Goal: Information Seeking & Learning: Learn about a topic

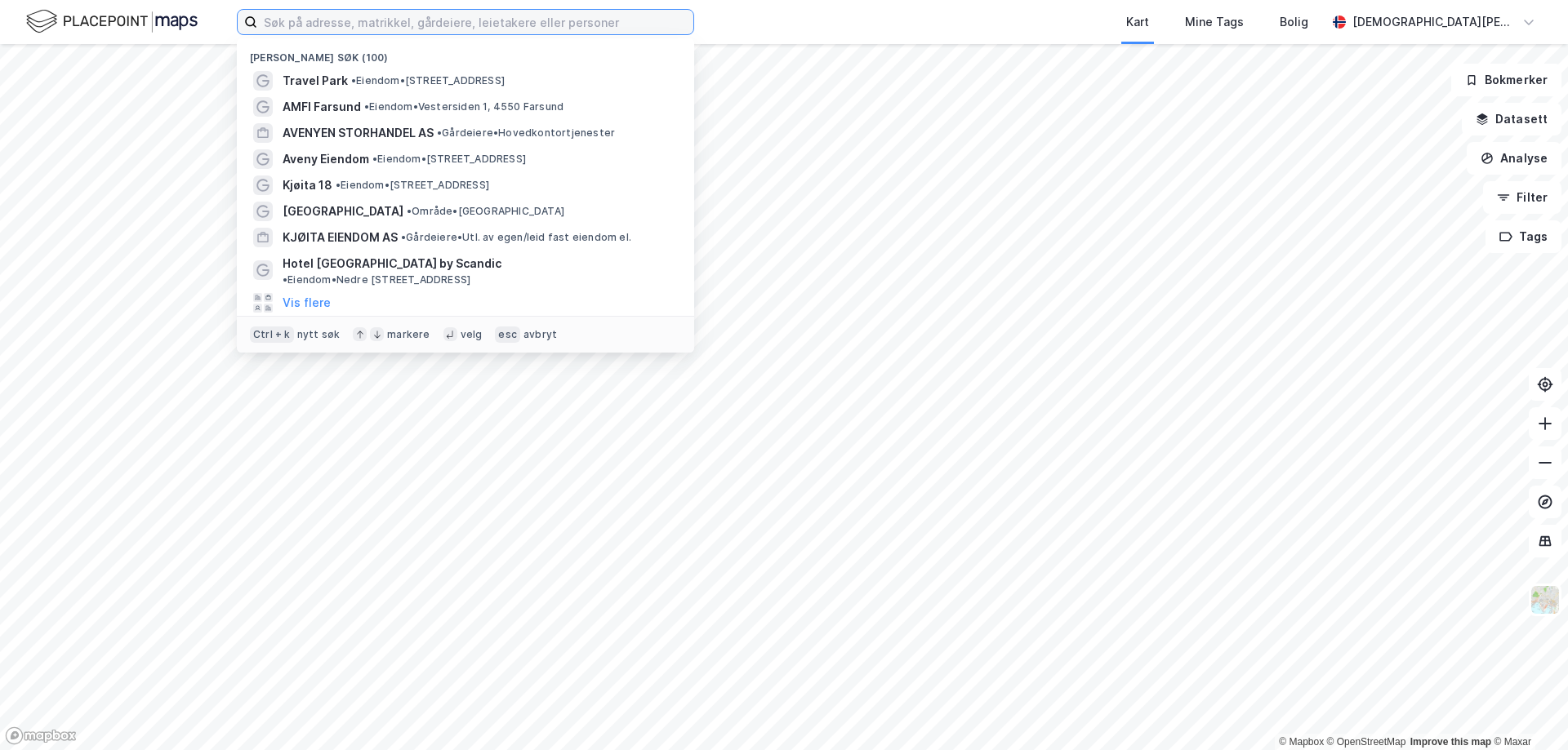
click at [616, 11] on input at bounding box center [475, 22] width 436 height 24
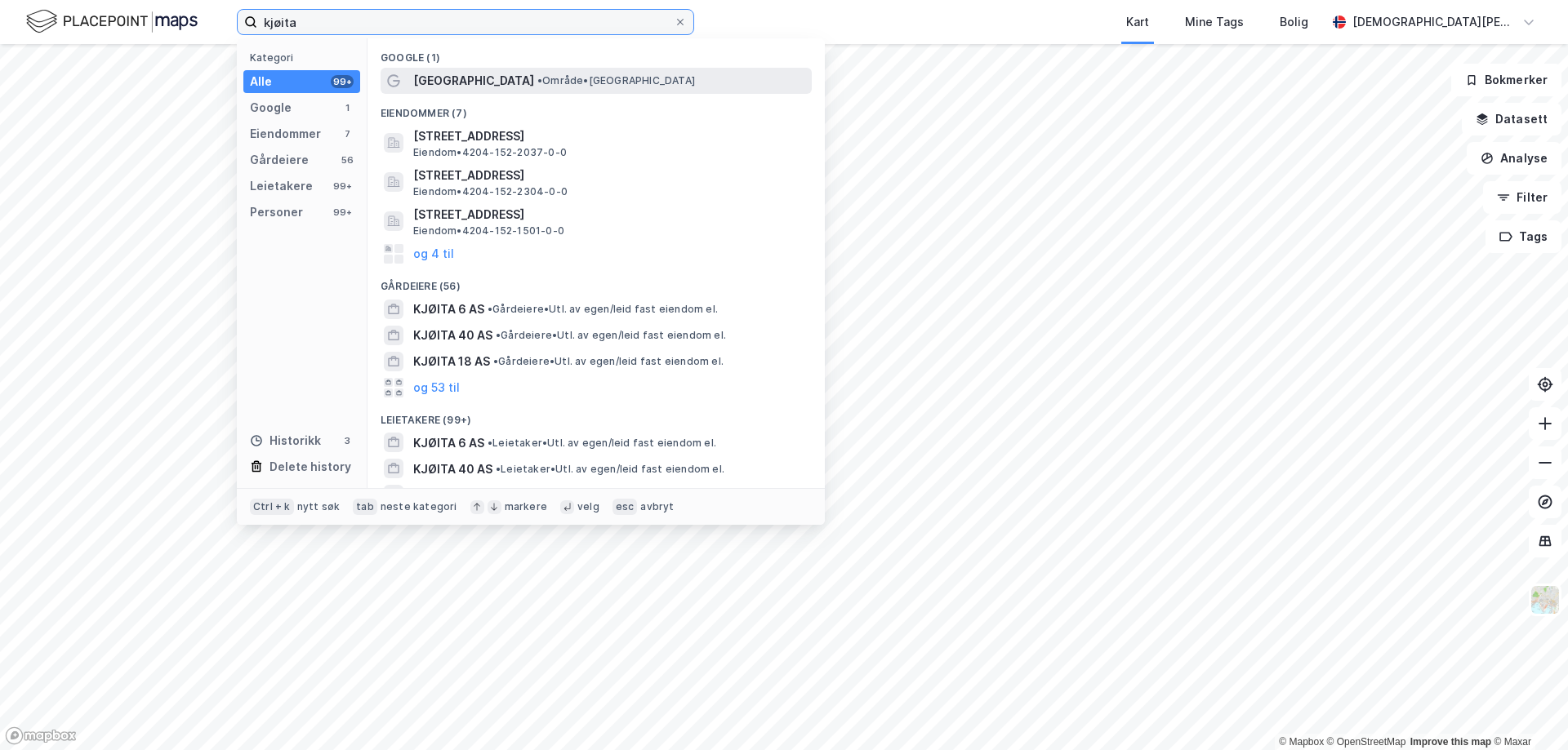
type input "kjøita"
click at [537, 82] on span "•" at bounding box center [539, 80] width 5 height 12
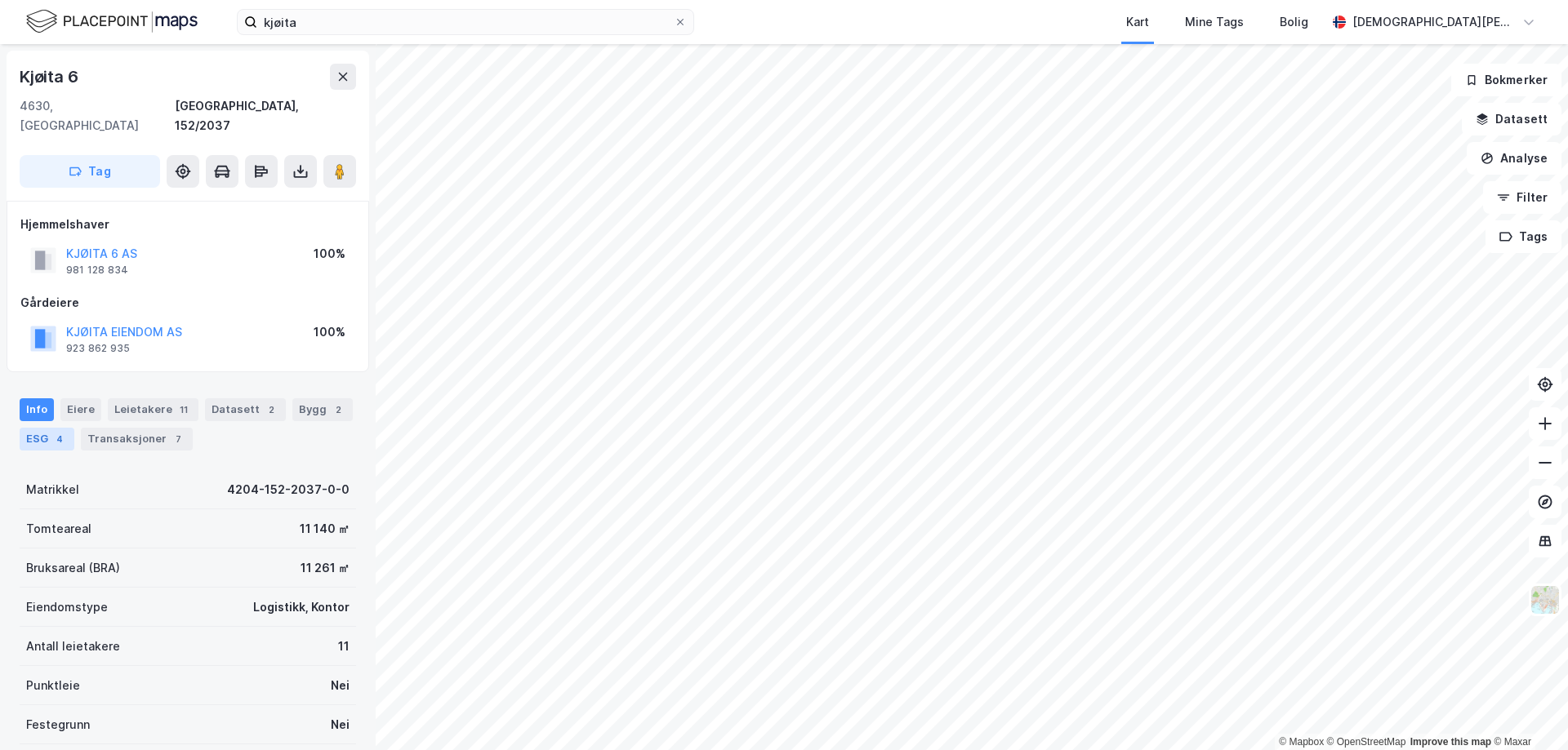
click at [48, 428] on div "ESG 4" at bounding box center [47, 439] width 55 height 23
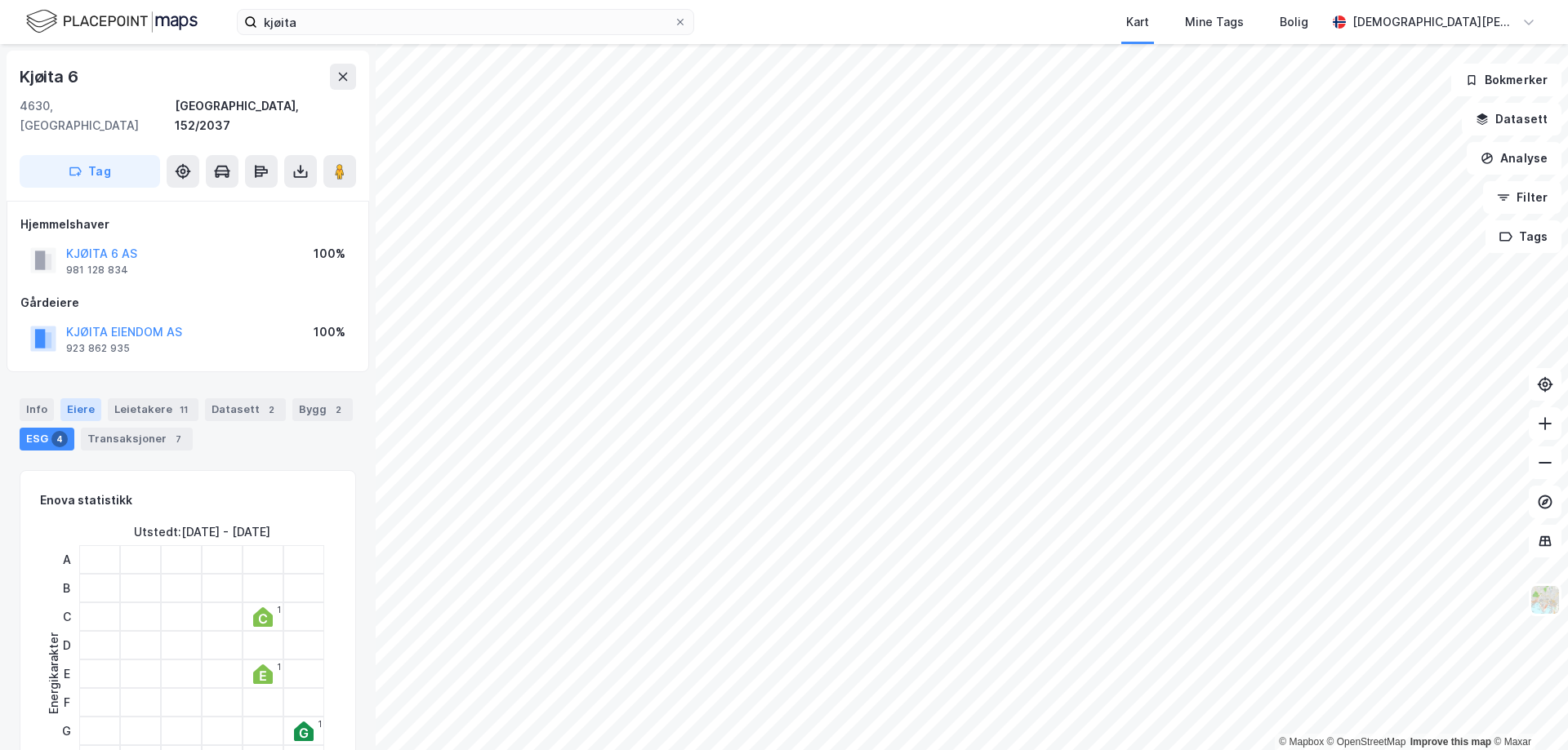
click at [74, 399] on div "Eiere" at bounding box center [81, 410] width 41 height 23
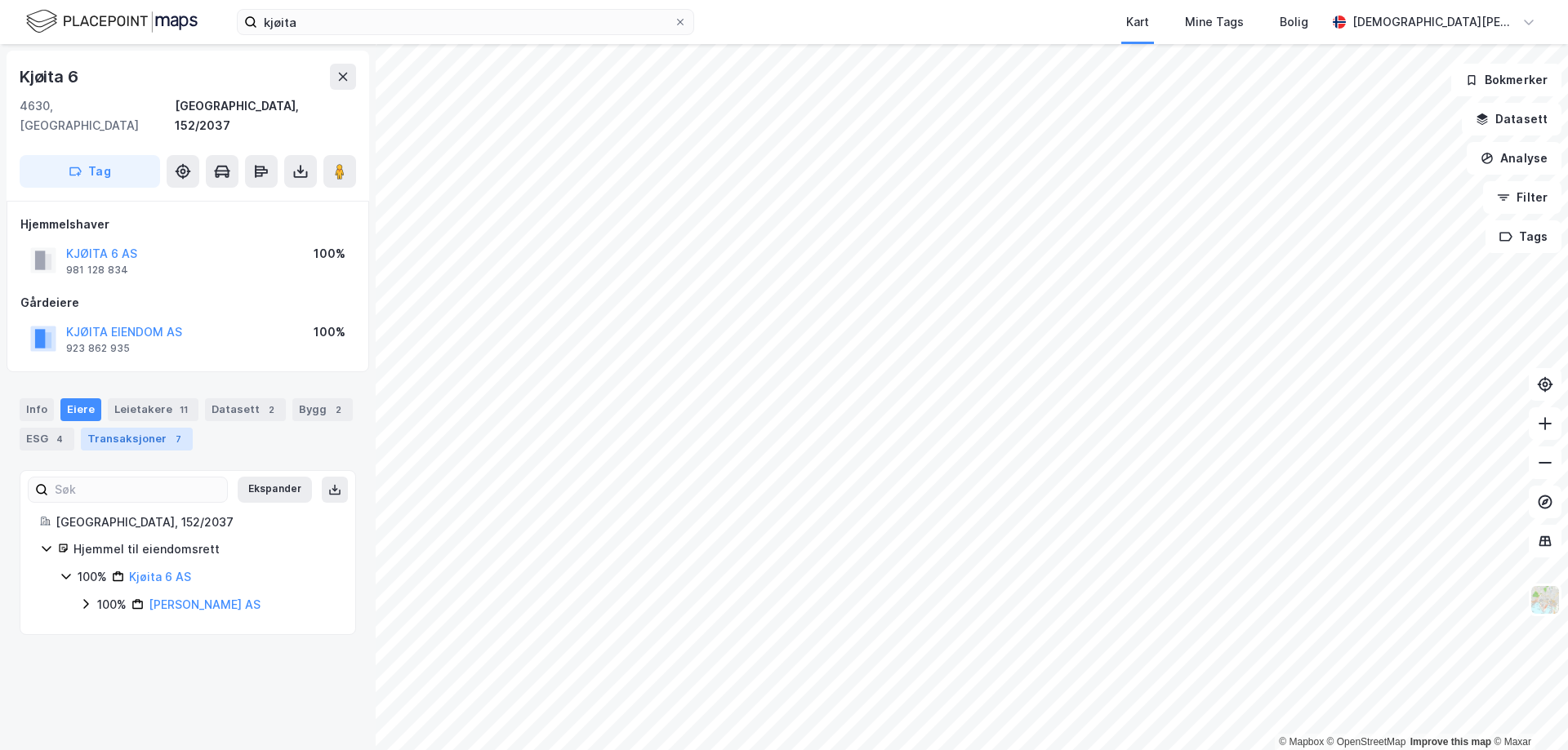
click at [144, 428] on div "Transaksjoner 7" at bounding box center [137, 439] width 112 height 23
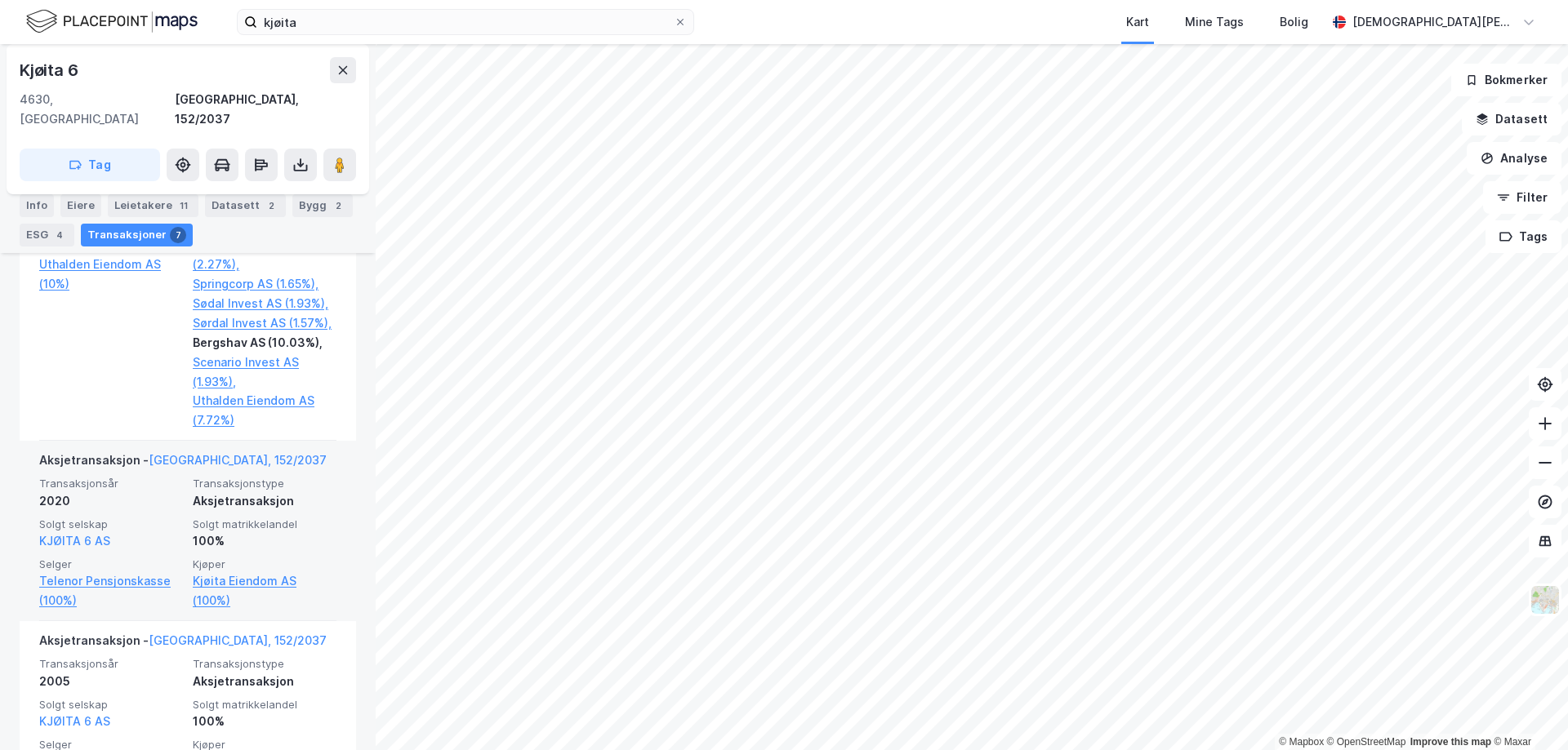
scroll to position [1485, 0]
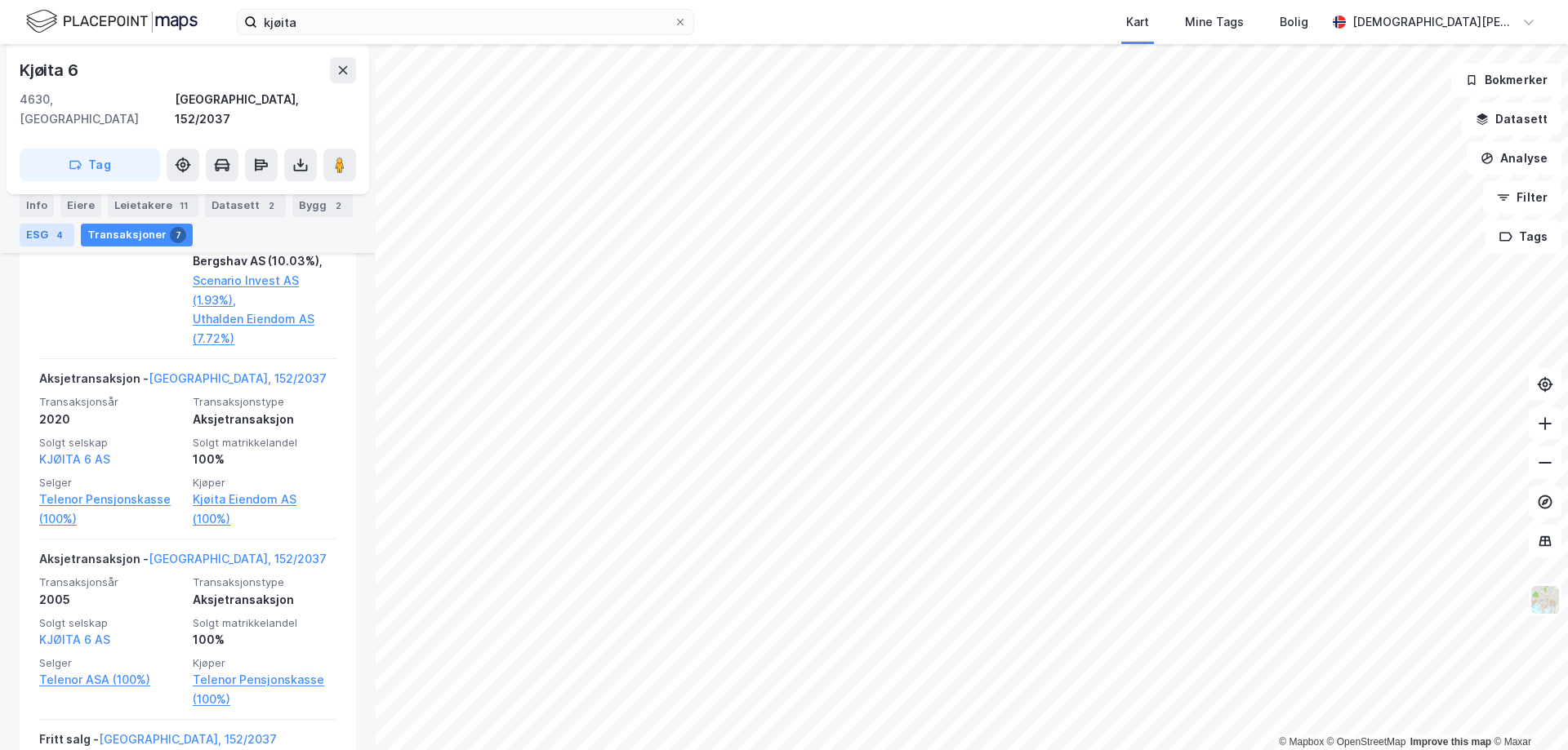
click at [73, 232] on div "ESG 4" at bounding box center [47, 235] width 55 height 23
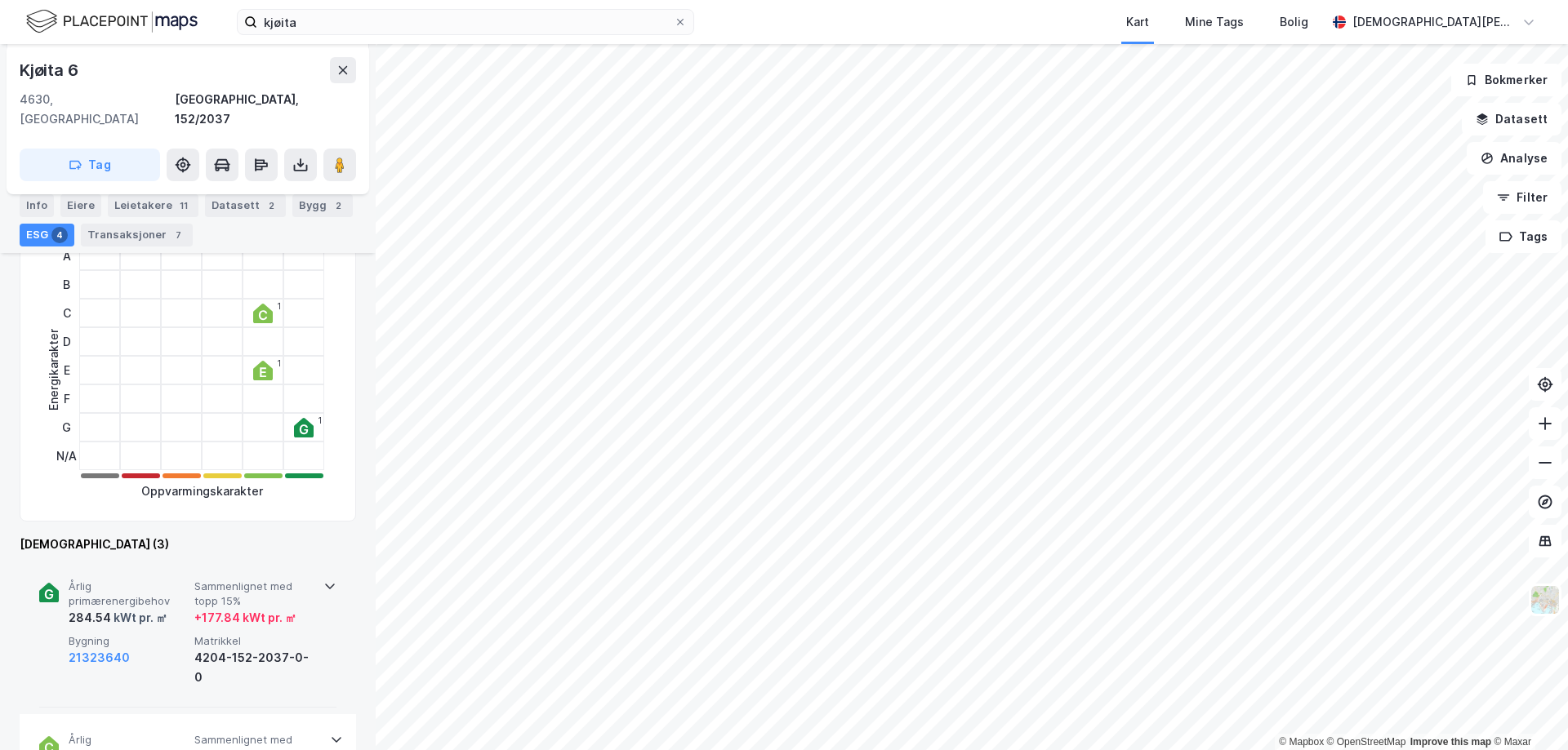
scroll to position [280, 0]
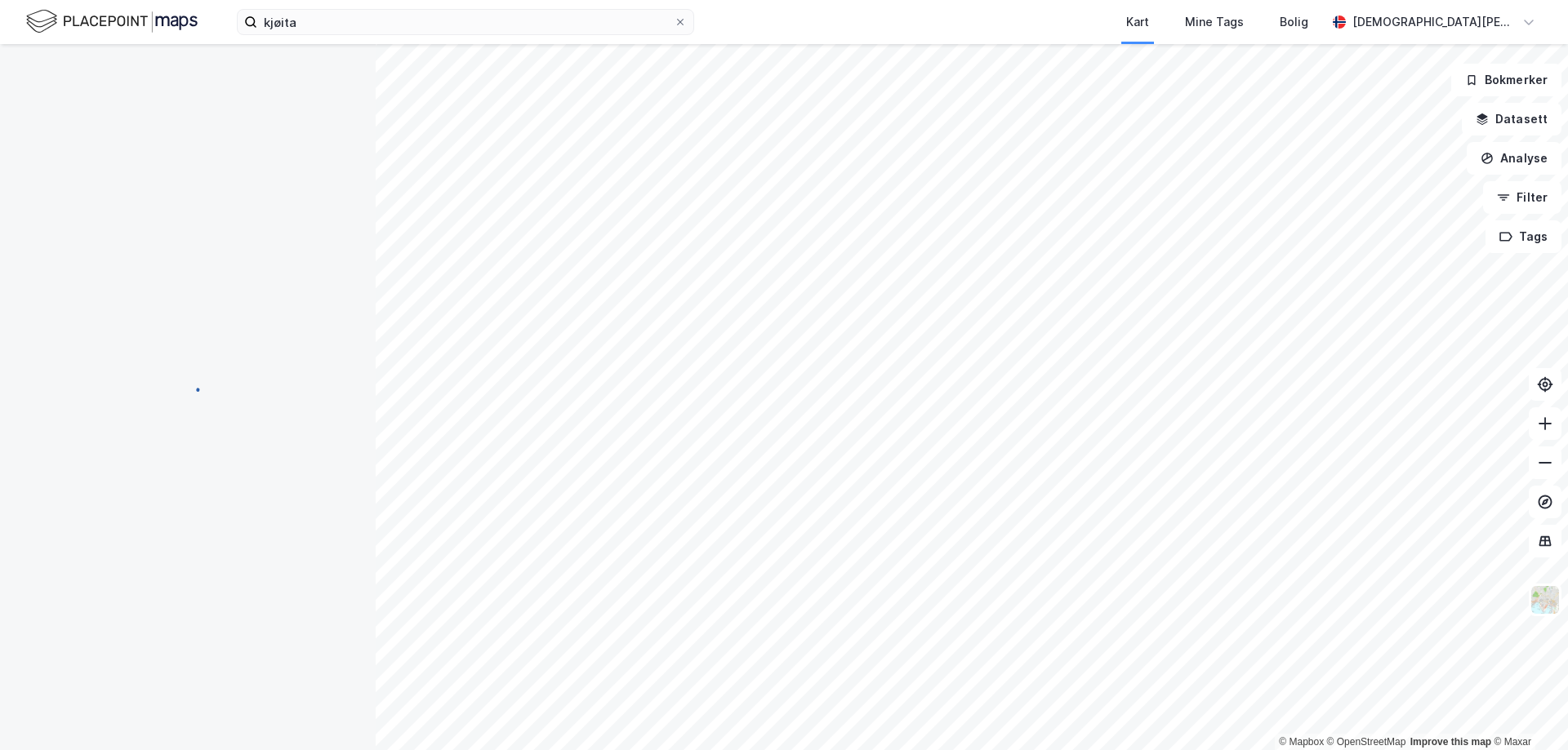
scroll to position [4, 0]
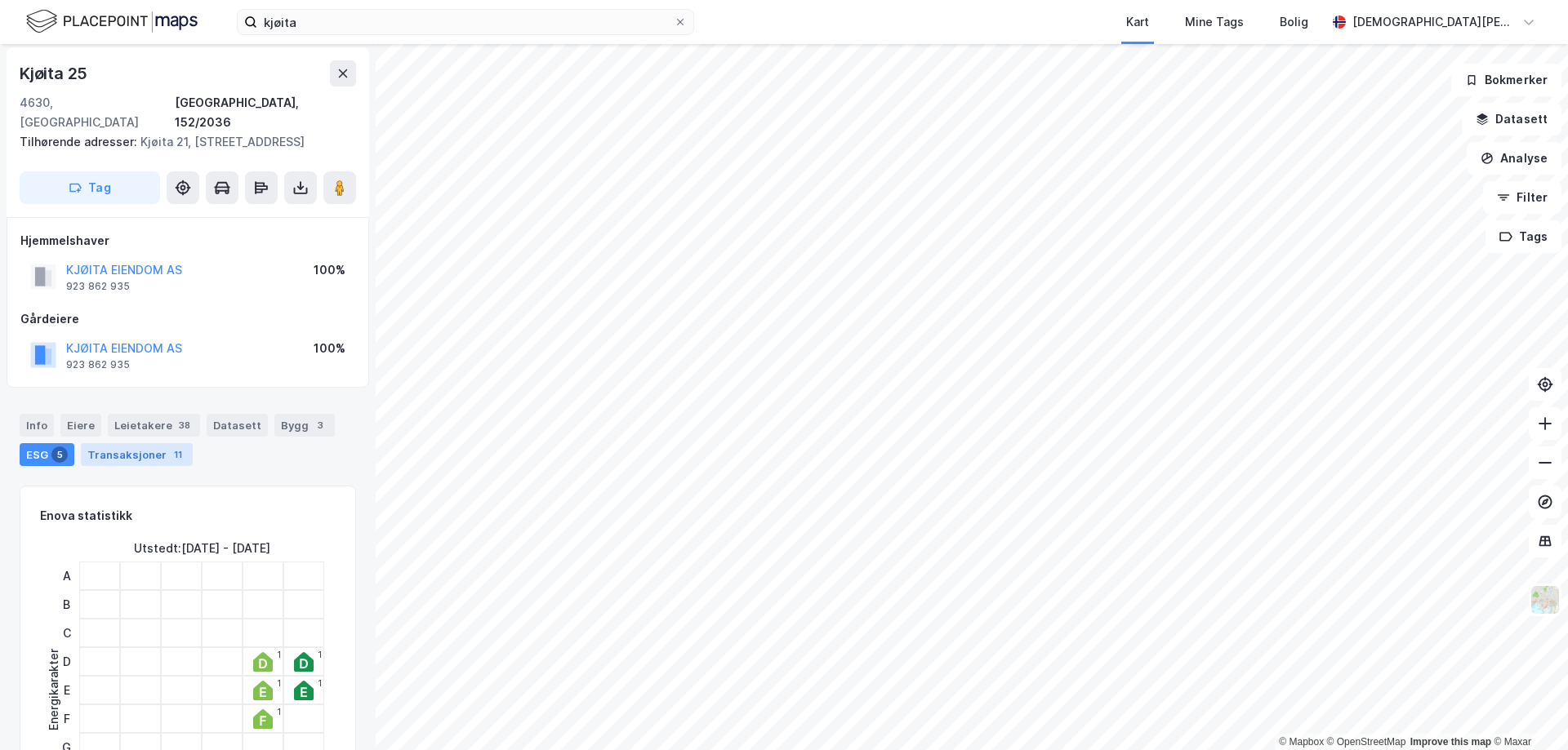
click at [137, 443] on div "Transaksjoner 11" at bounding box center [137, 455] width 112 height 23
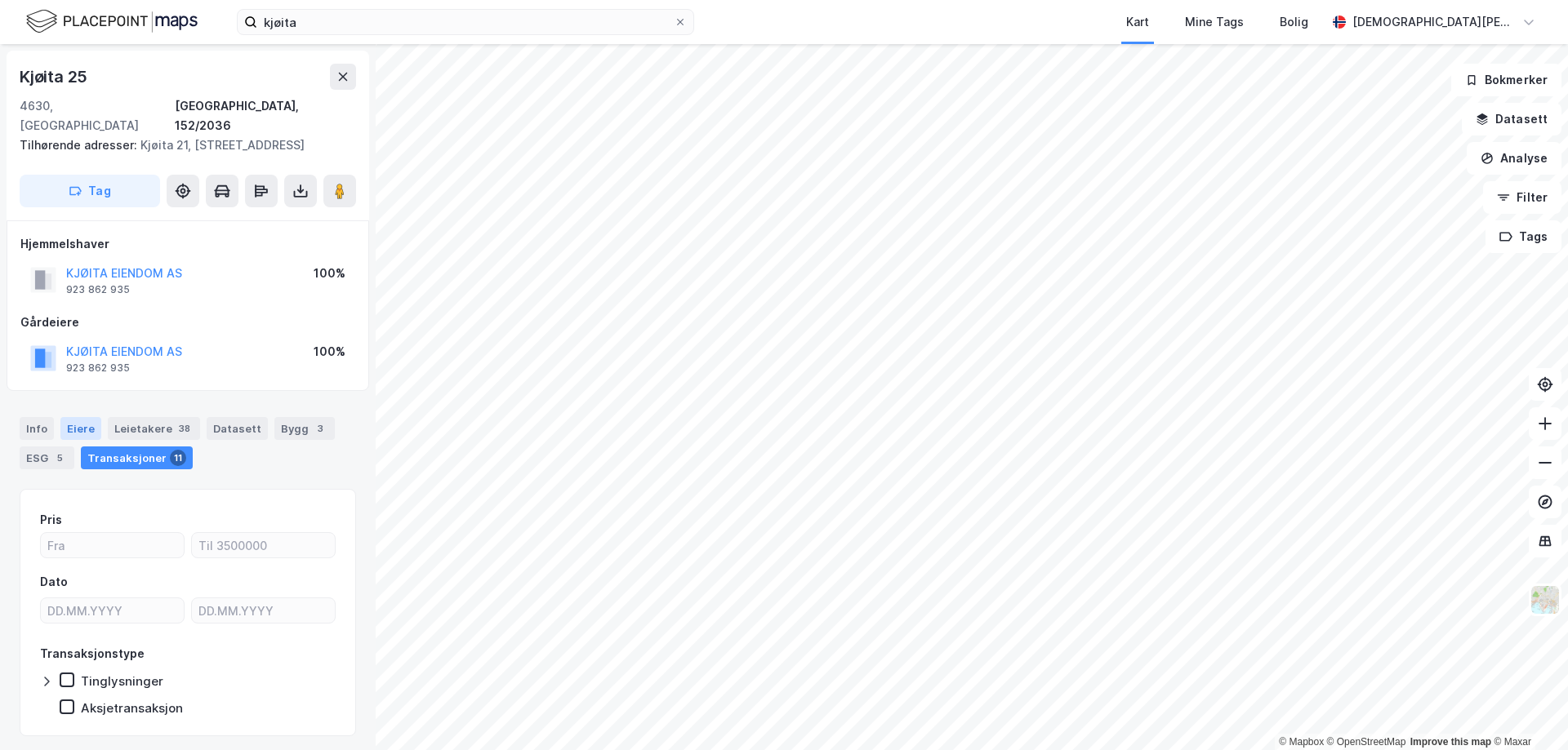
click at [69, 417] on div "Eiere" at bounding box center [81, 429] width 41 height 23
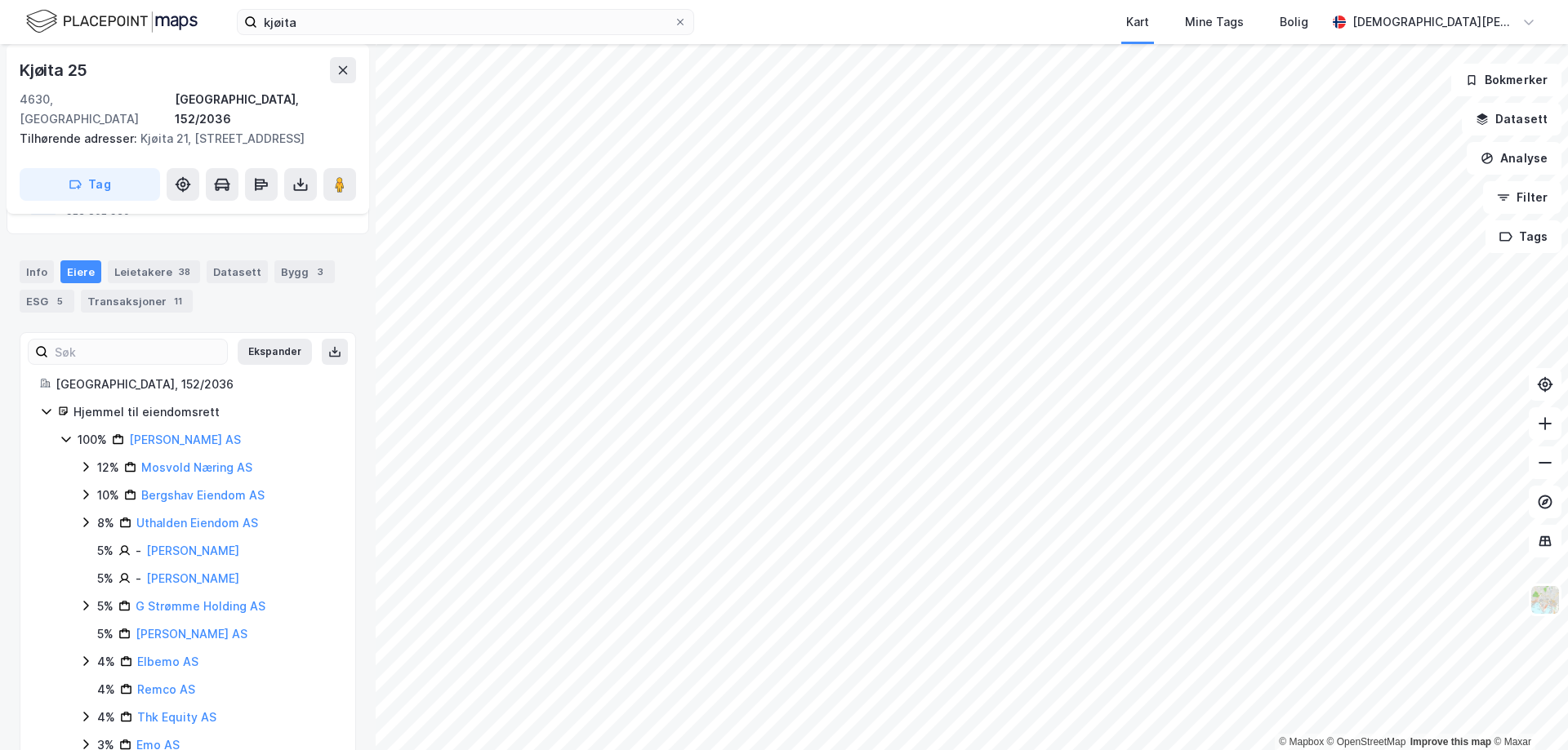
scroll to position [163, 0]
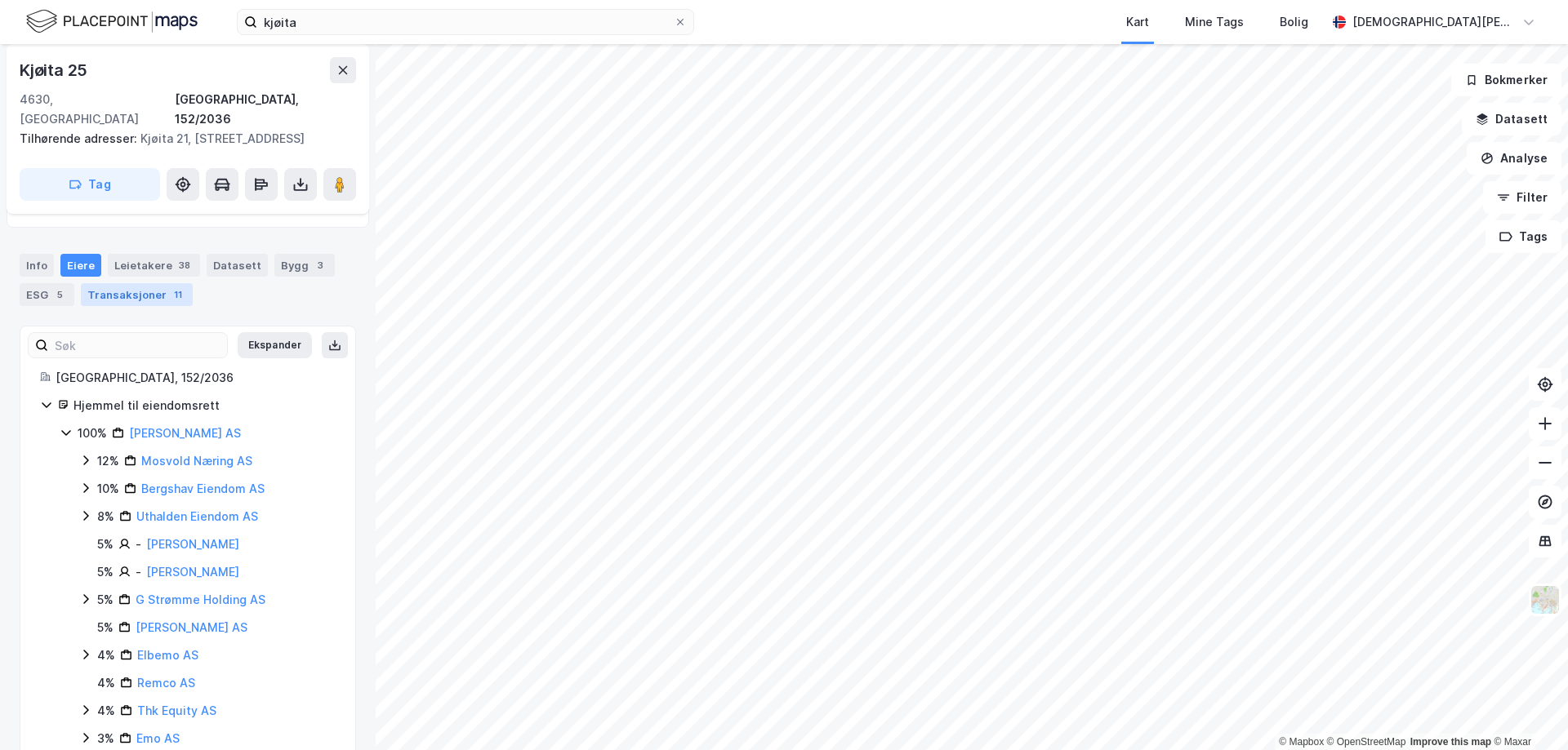
click at [112, 283] on div "Transaksjoner 11" at bounding box center [137, 294] width 112 height 23
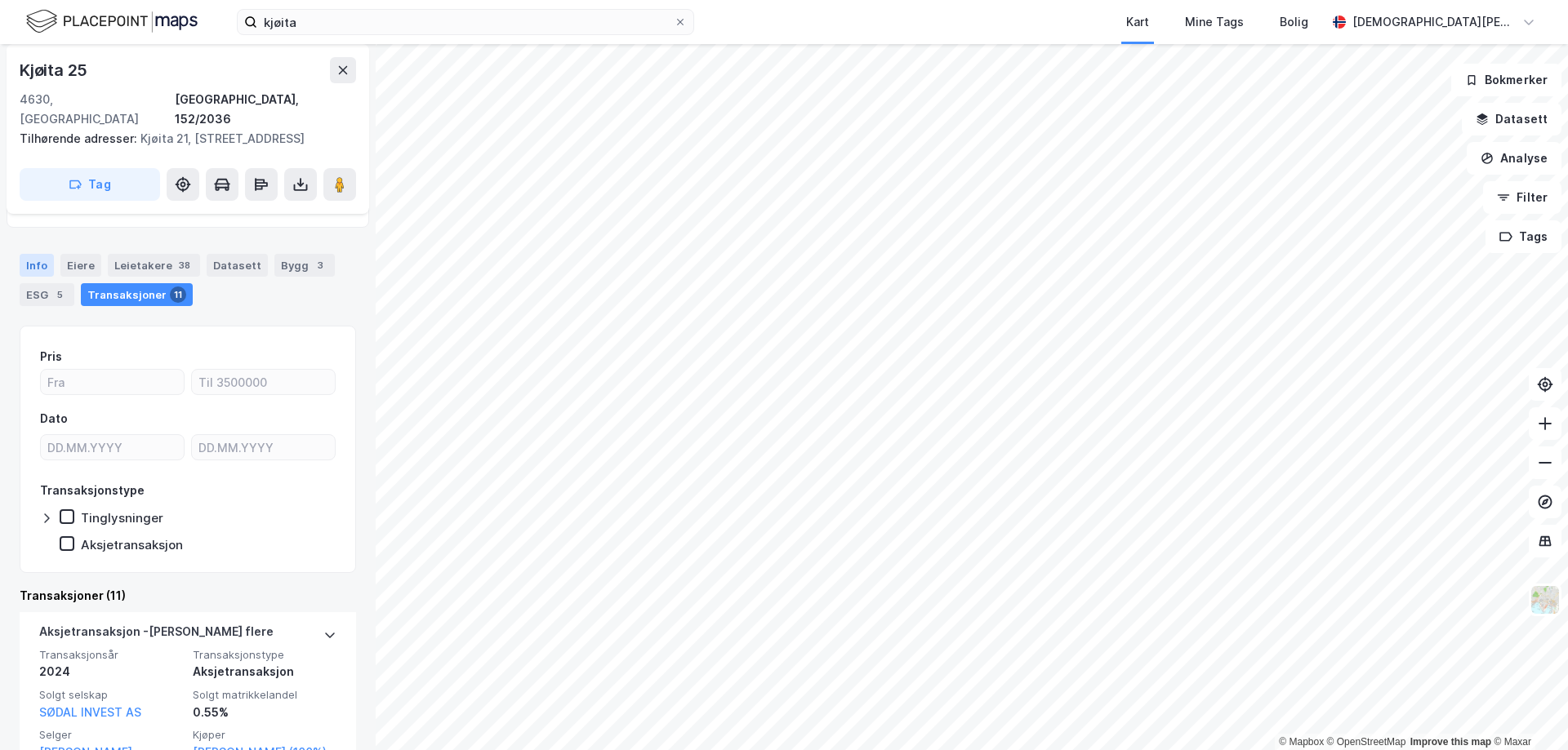
click at [30, 253] on div "Info" at bounding box center [36, 265] width 34 height 23
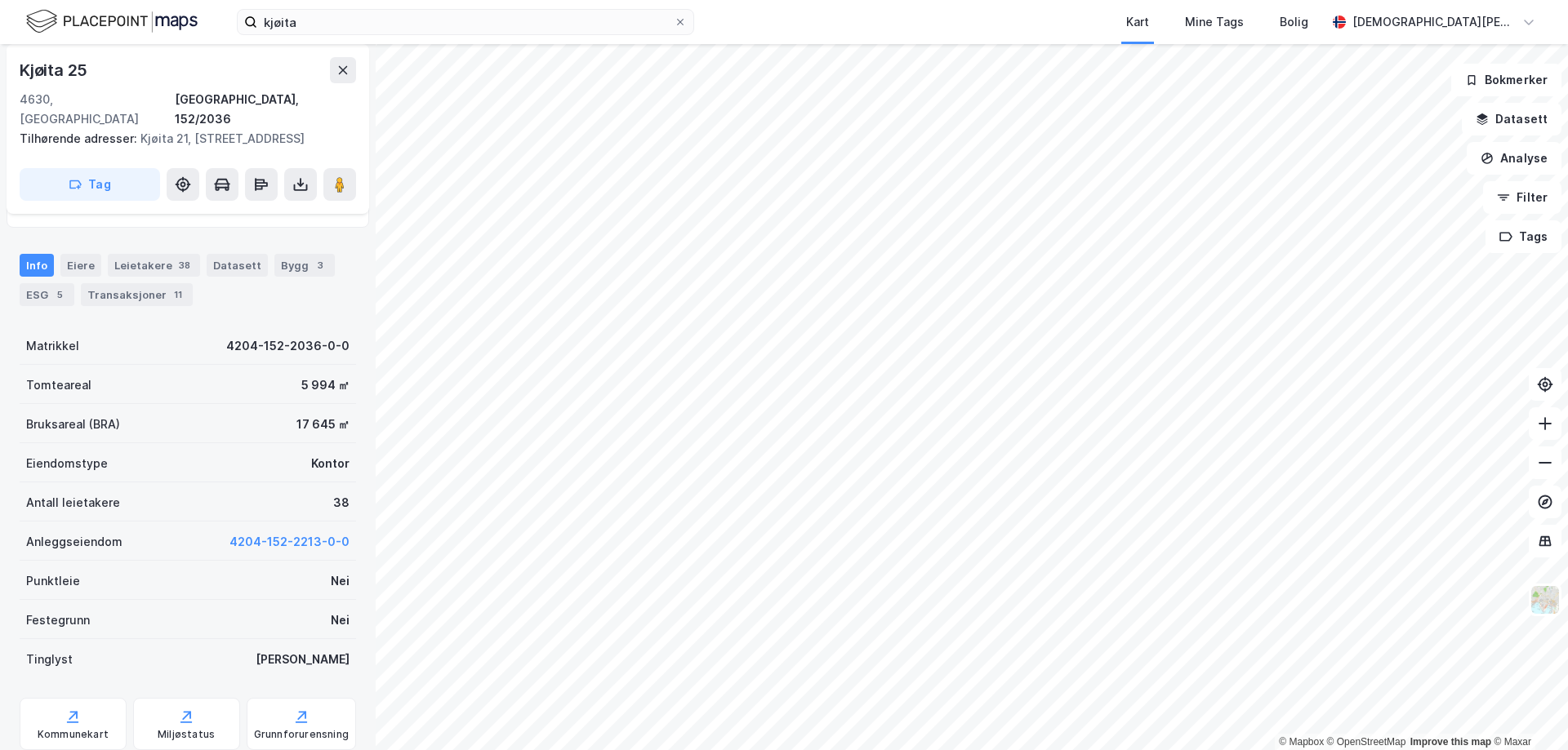
scroll to position [245, 0]
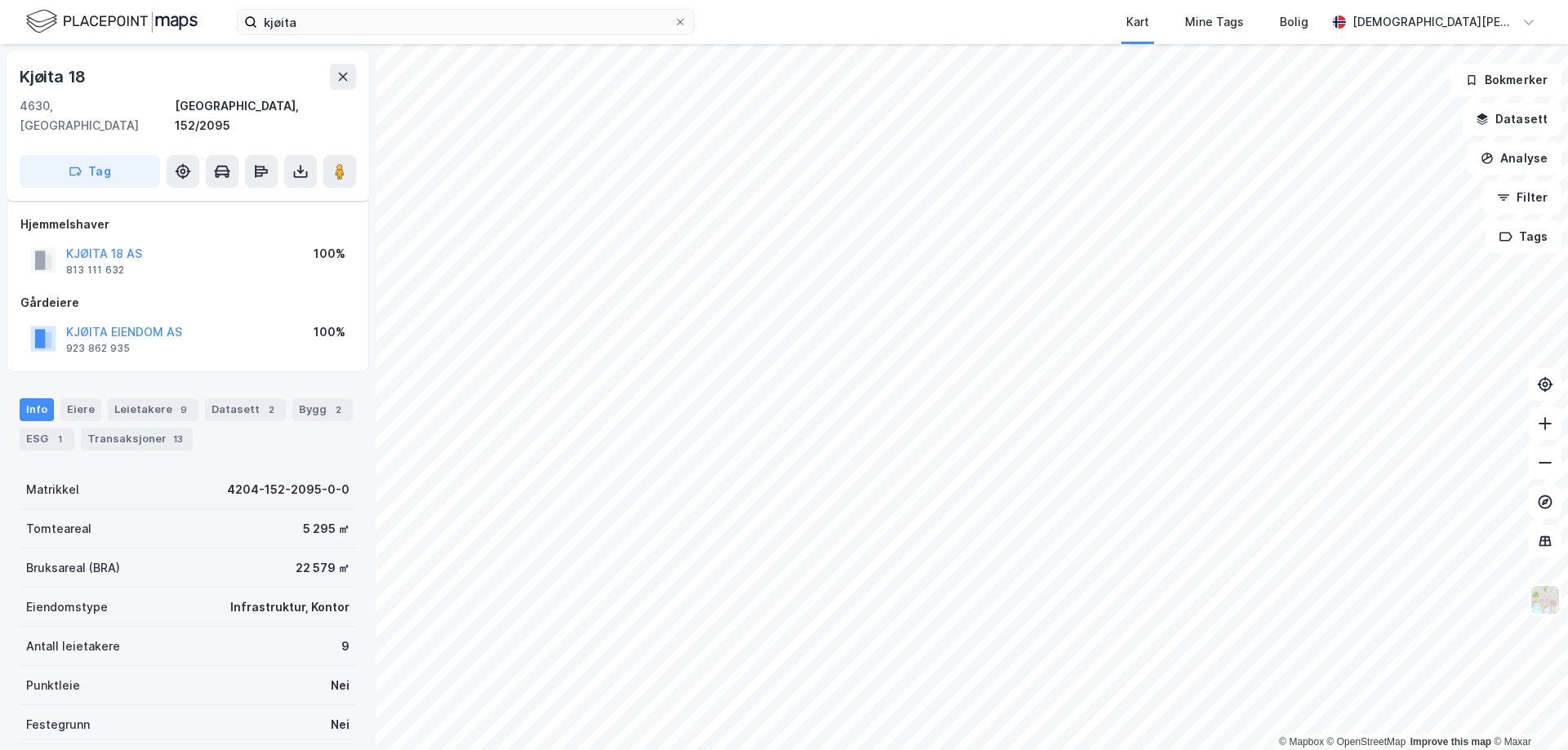
scroll to position [139, 0]
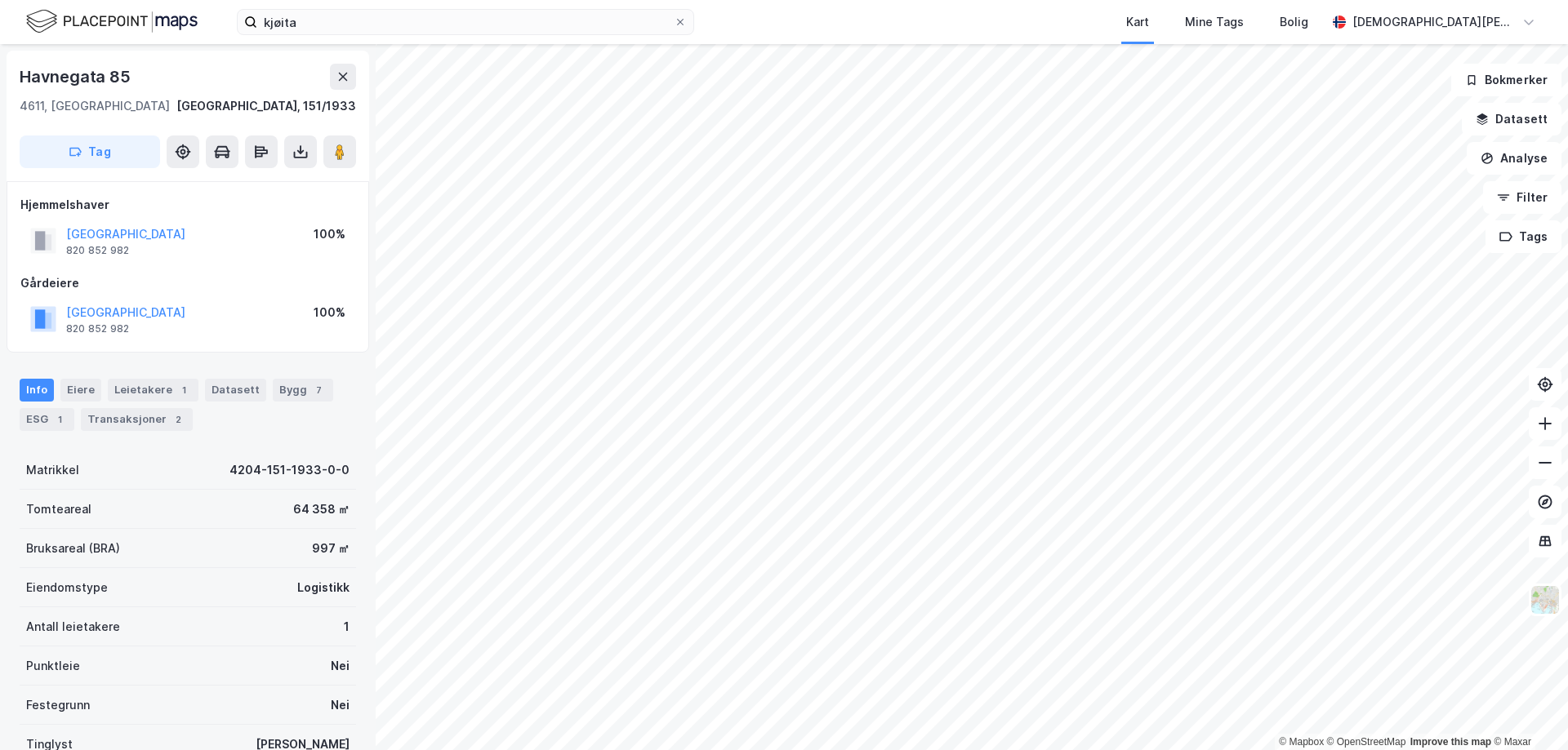
scroll to position [3, 0]
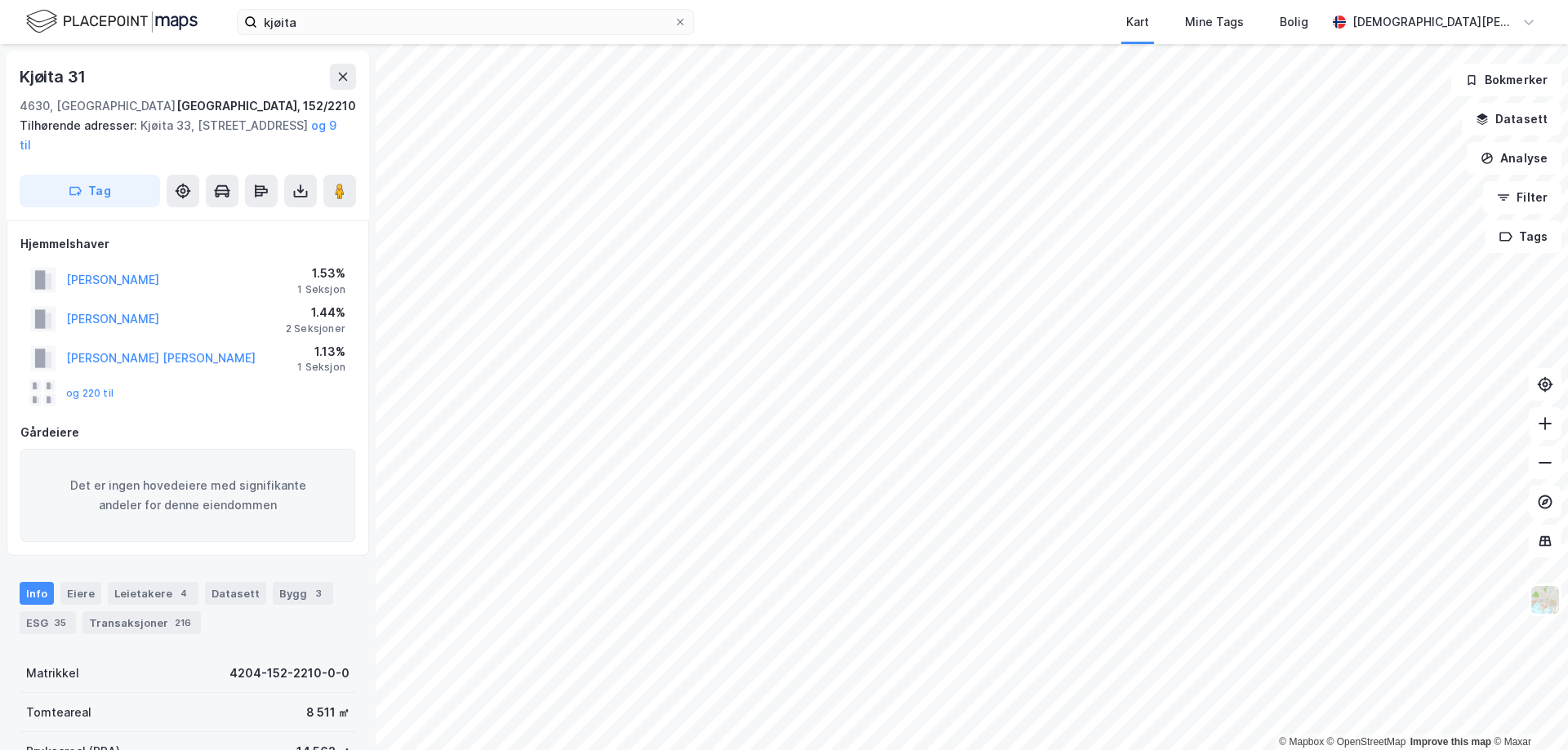
scroll to position [3, 0]
